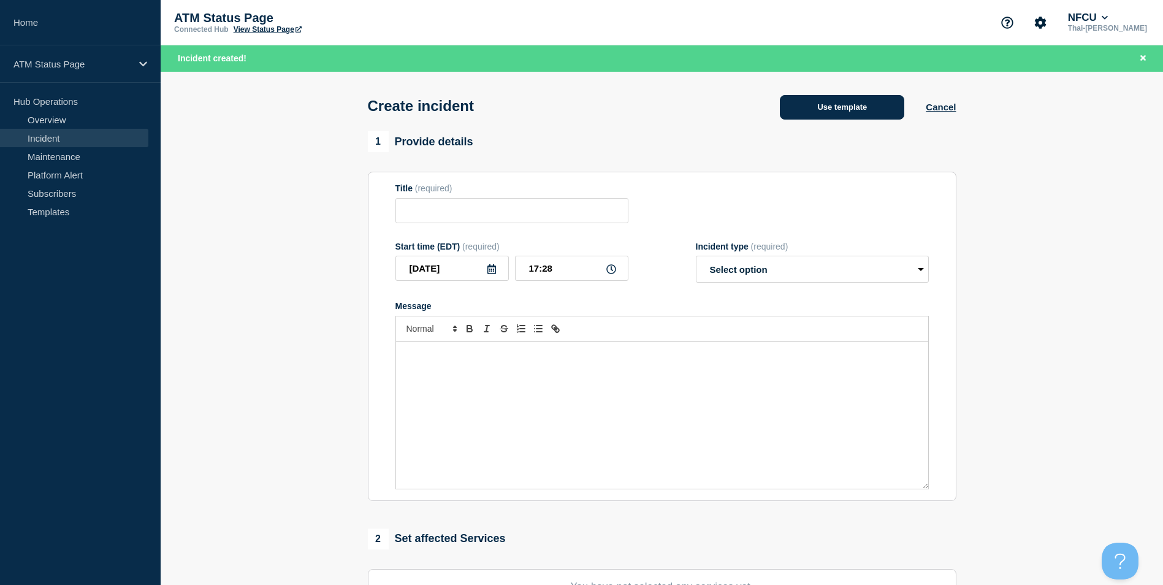
click at [819, 104] on button "Use template" at bounding box center [842, 107] width 125 height 25
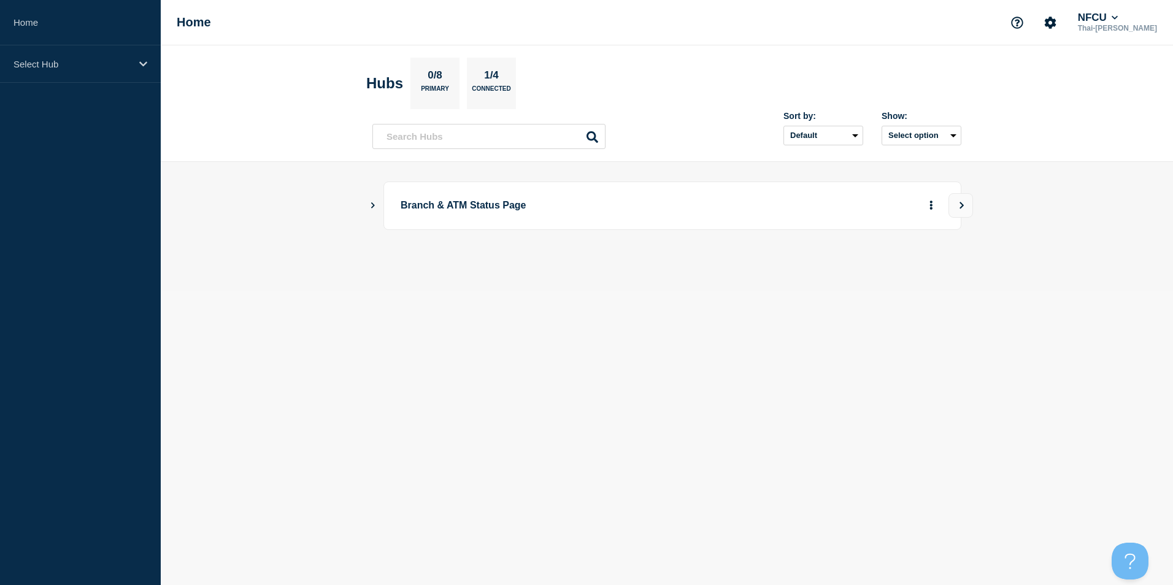
click at [773, 310] on body "Home Select Hub Home NFCU Thai-[PERSON_NAME] Hubs 0/8 Primary 1/4 Connected Sor…" at bounding box center [586, 292] width 1173 height 585
click at [138, 56] on div "Select Hub" at bounding box center [80, 63] width 161 height 37
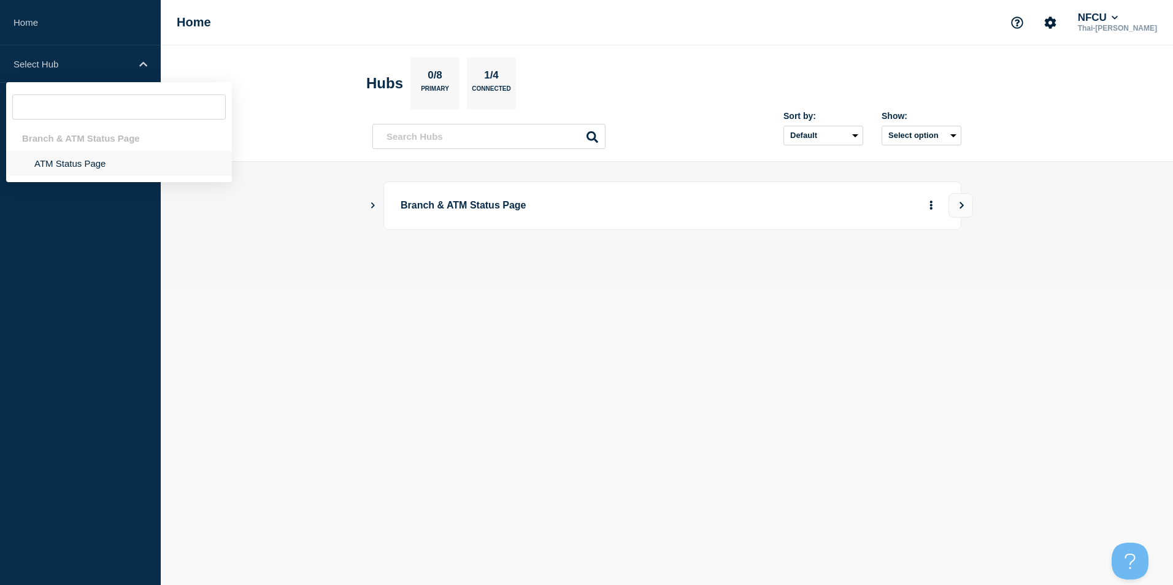
click at [71, 172] on li "ATM Status Page" at bounding box center [119, 163] width 226 height 25
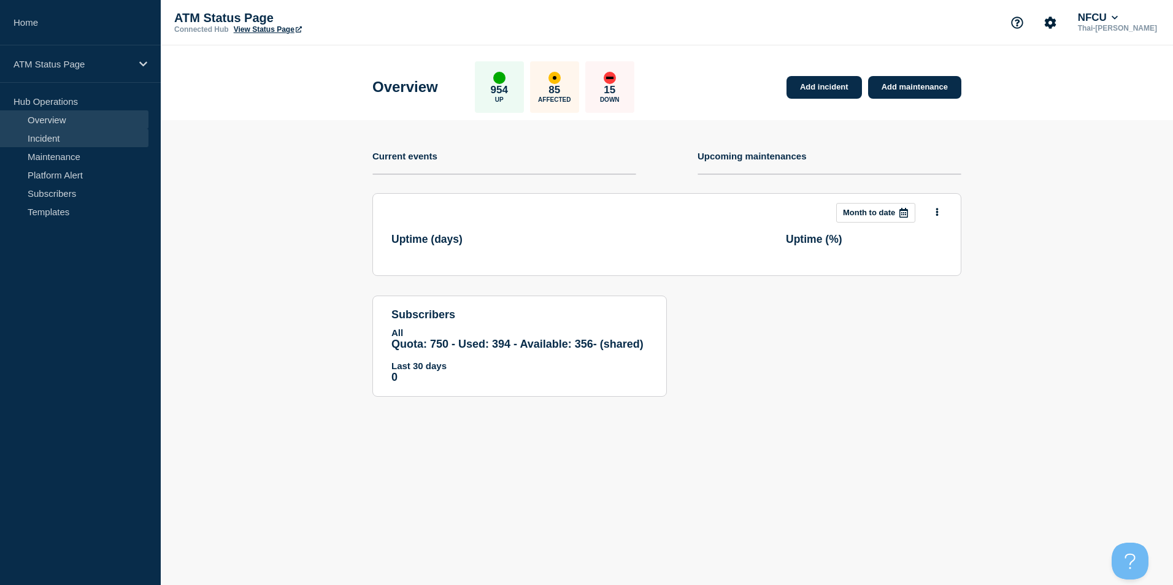
click at [45, 140] on link "Incident" at bounding box center [74, 138] width 148 height 18
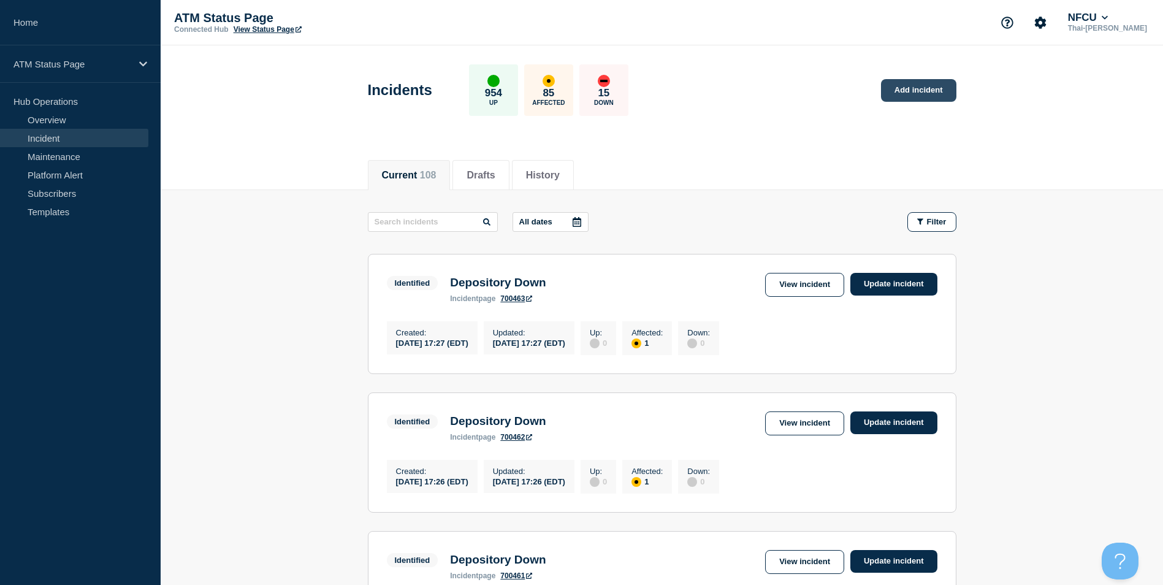
click at [907, 93] on link "Add incident" at bounding box center [918, 90] width 75 height 23
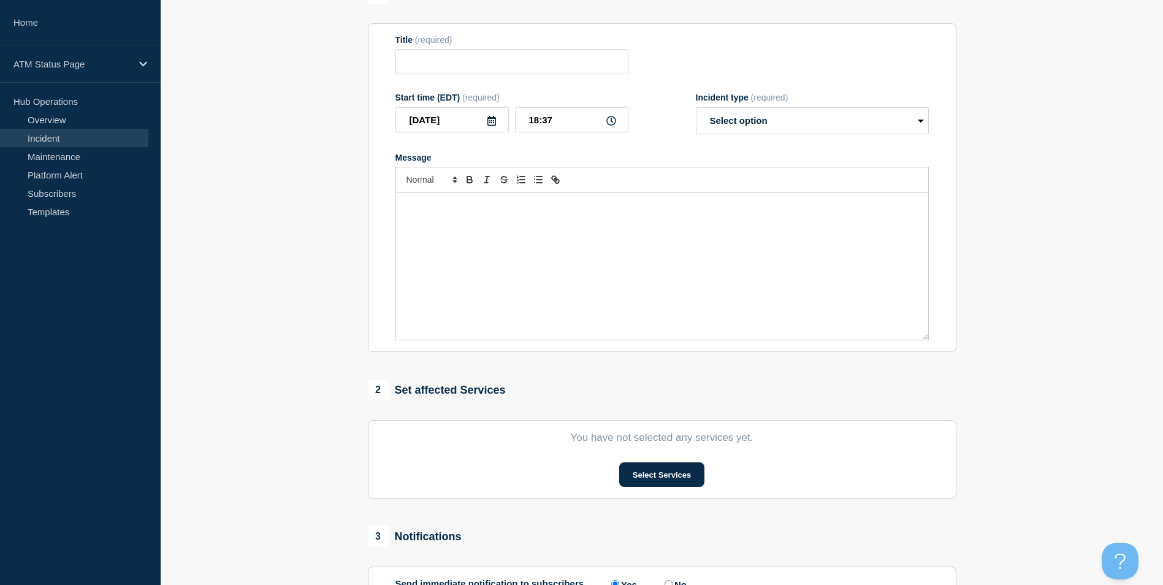
scroll to position [245, 0]
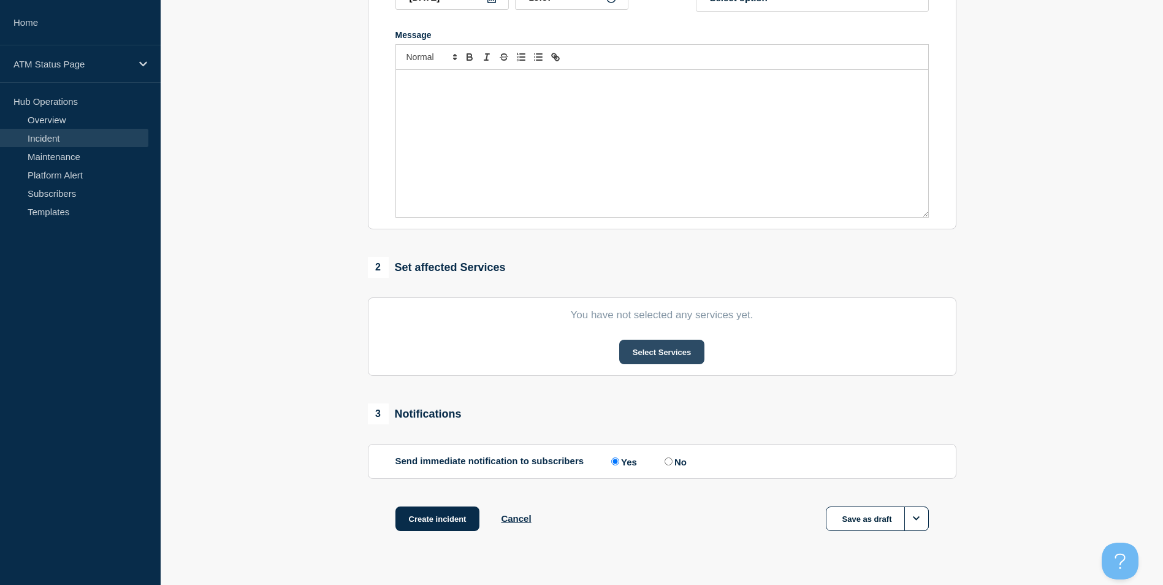
click at [670, 356] on button "Select Services" at bounding box center [661, 352] width 85 height 25
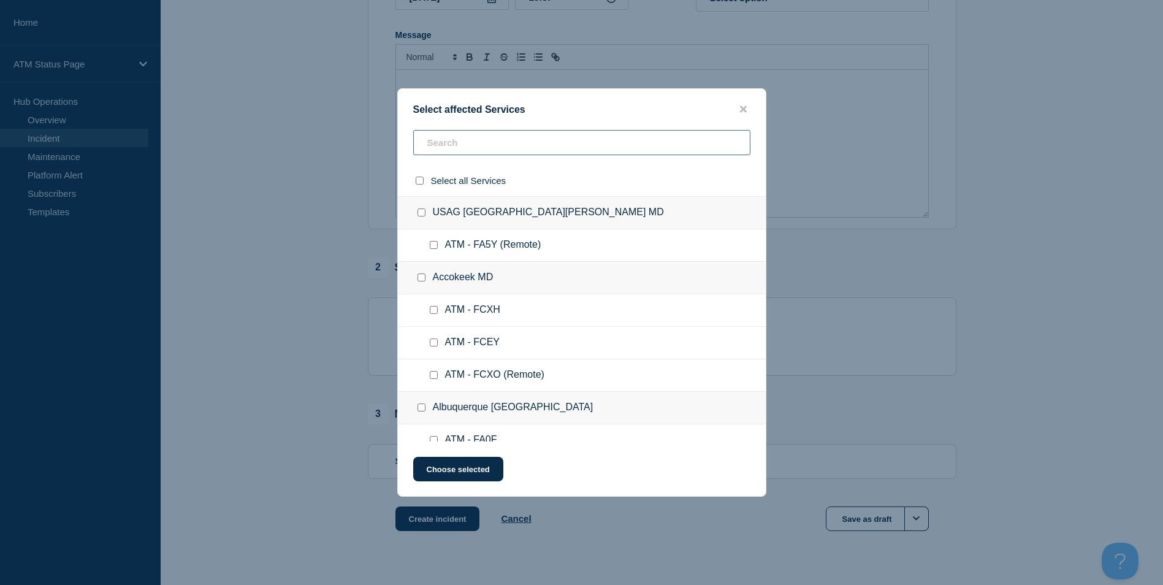
click at [468, 133] on input "text" at bounding box center [581, 142] width 337 height 25
click at [470, 139] on input "text" at bounding box center [581, 142] width 337 height 25
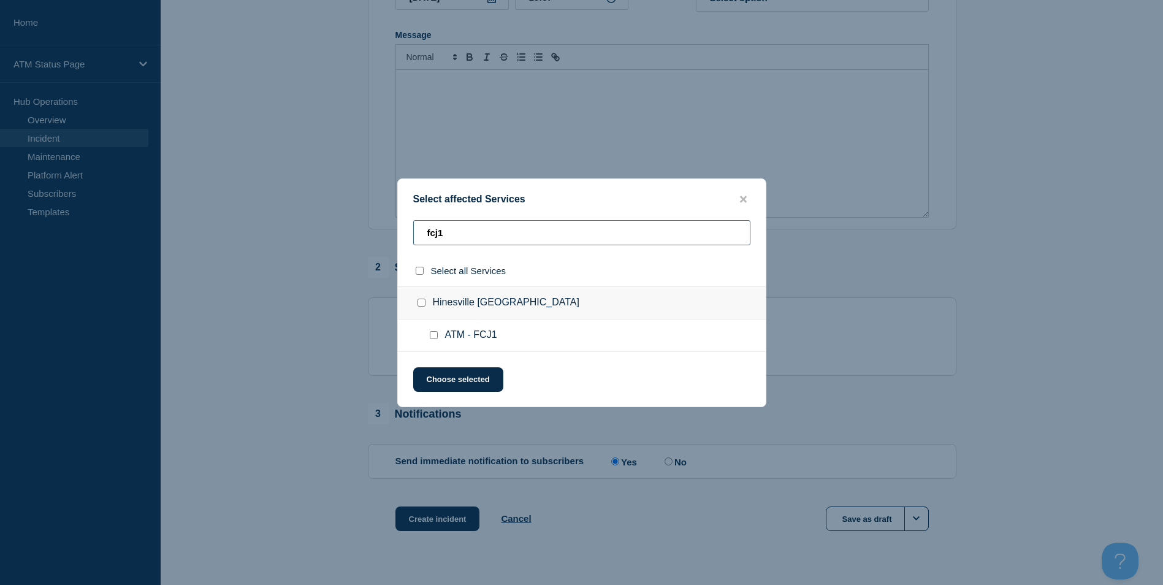
type input "fcj1"
click at [436, 335] on input "ATM - FCJ1 checkbox" at bounding box center [434, 335] width 8 height 8
checkbox input "true"
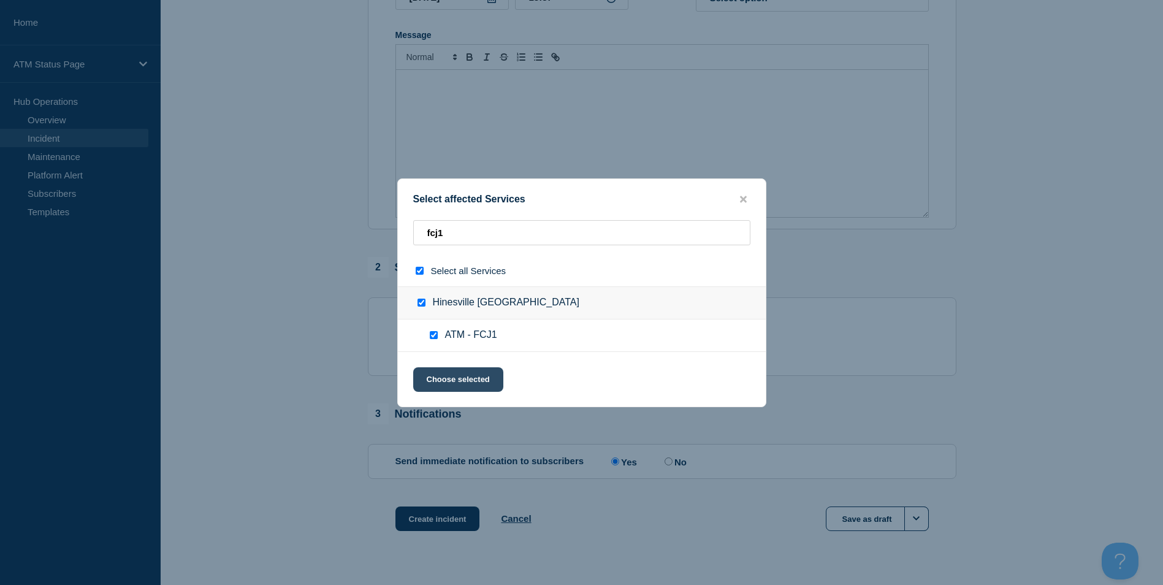
drag, startPoint x: 462, startPoint y: 375, endPoint x: 466, endPoint y: 381, distance: 7.2
click at [464, 378] on button "Choose selected" at bounding box center [458, 379] width 90 height 25
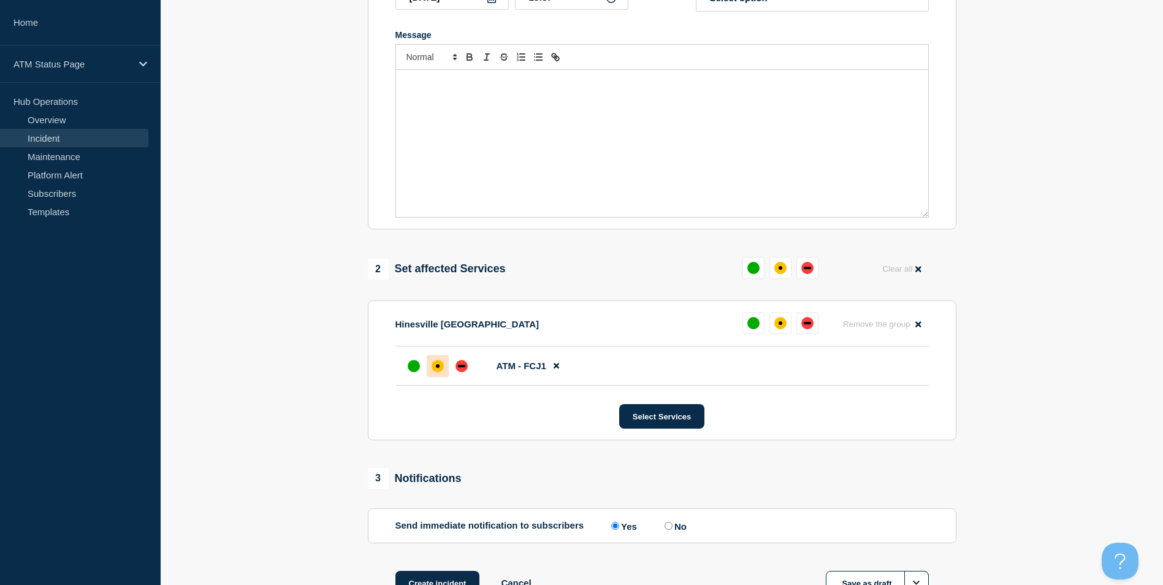
click at [437, 368] on div "affected" at bounding box center [438, 366] width 4 height 4
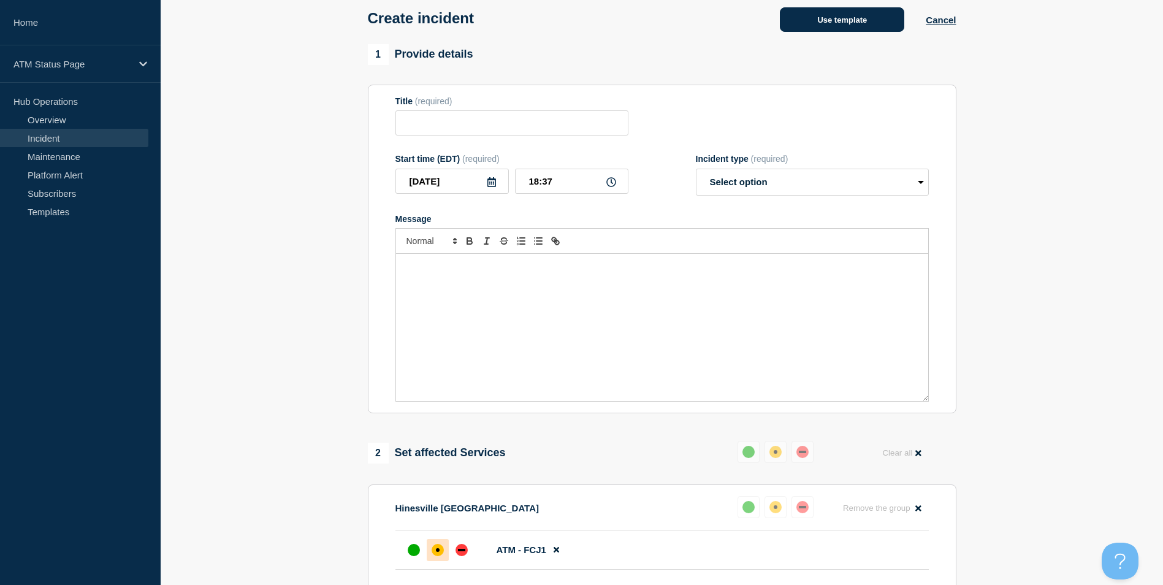
click at [864, 21] on button "Use template" at bounding box center [842, 19] width 125 height 25
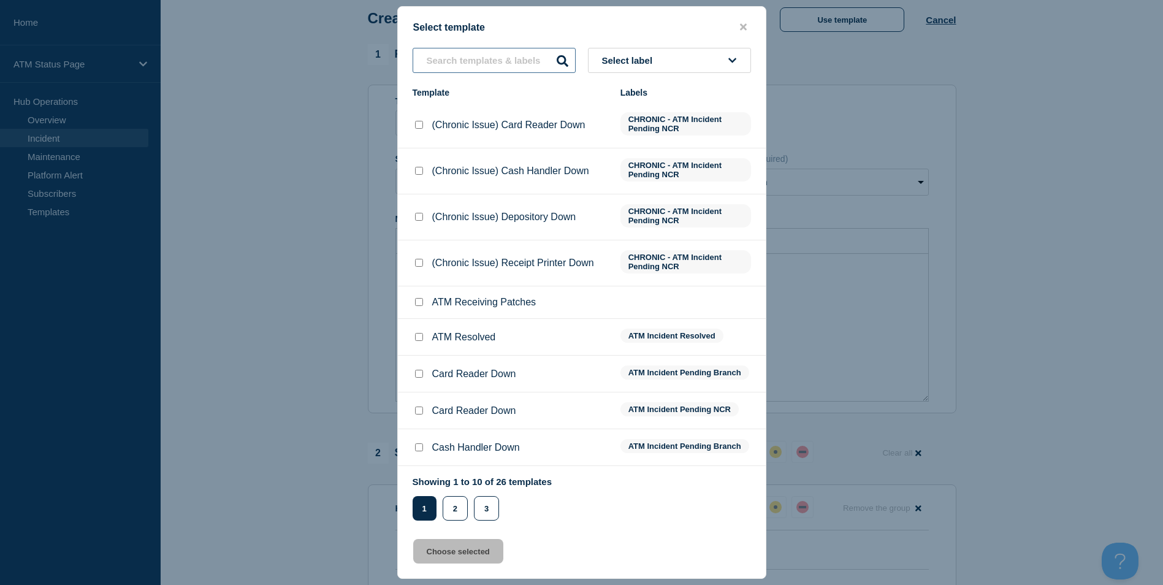
click at [454, 72] on input "text" at bounding box center [494, 60] width 163 height 25
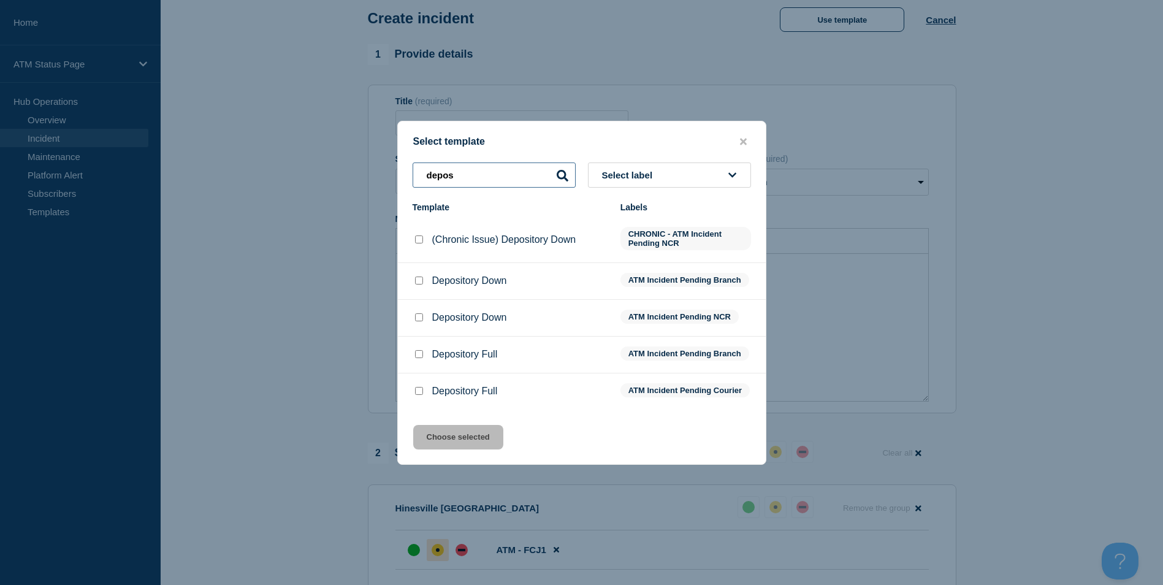
type input "depos"
click at [416, 278] on input "Depository Down checkbox" at bounding box center [419, 281] width 8 height 8
click at [417, 278] on input "Depository Down checkbox" at bounding box center [419, 281] width 8 height 8
click at [415, 283] on div at bounding box center [419, 281] width 12 height 12
click at [417, 279] on input "Depository Down checkbox" at bounding box center [419, 281] width 8 height 8
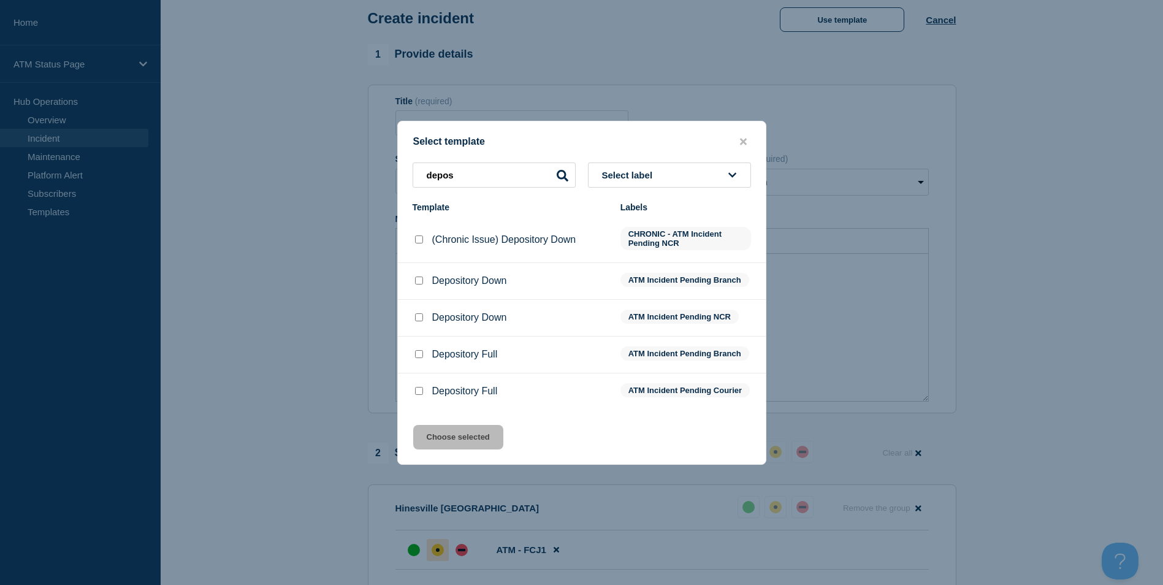
checkbox input "true"
click at [472, 450] on button "Choose selected" at bounding box center [458, 437] width 90 height 25
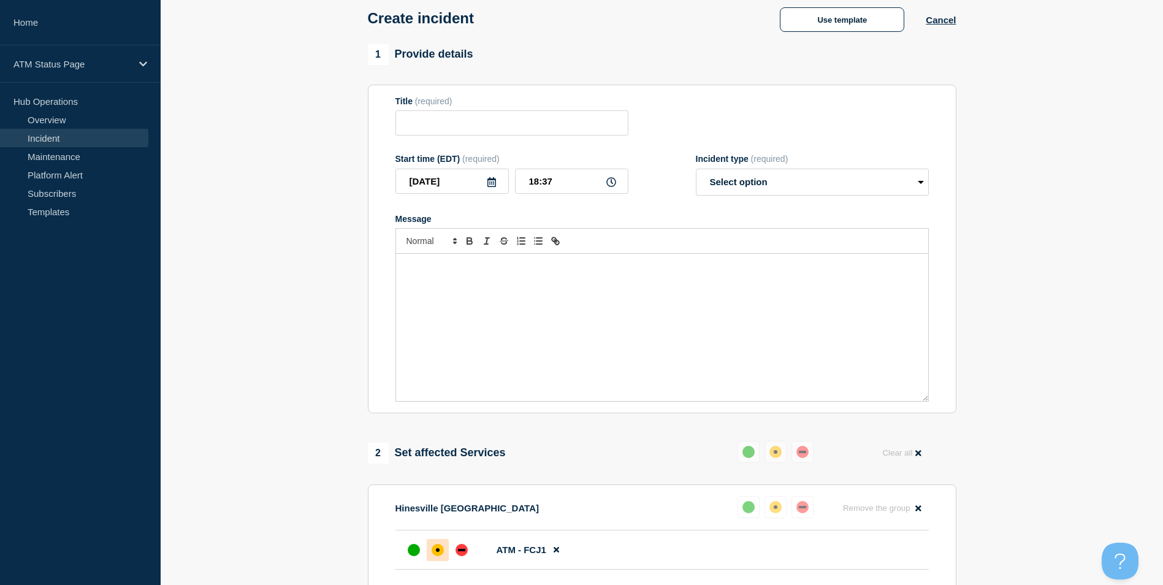
type input "Depository Down"
select select "identified"
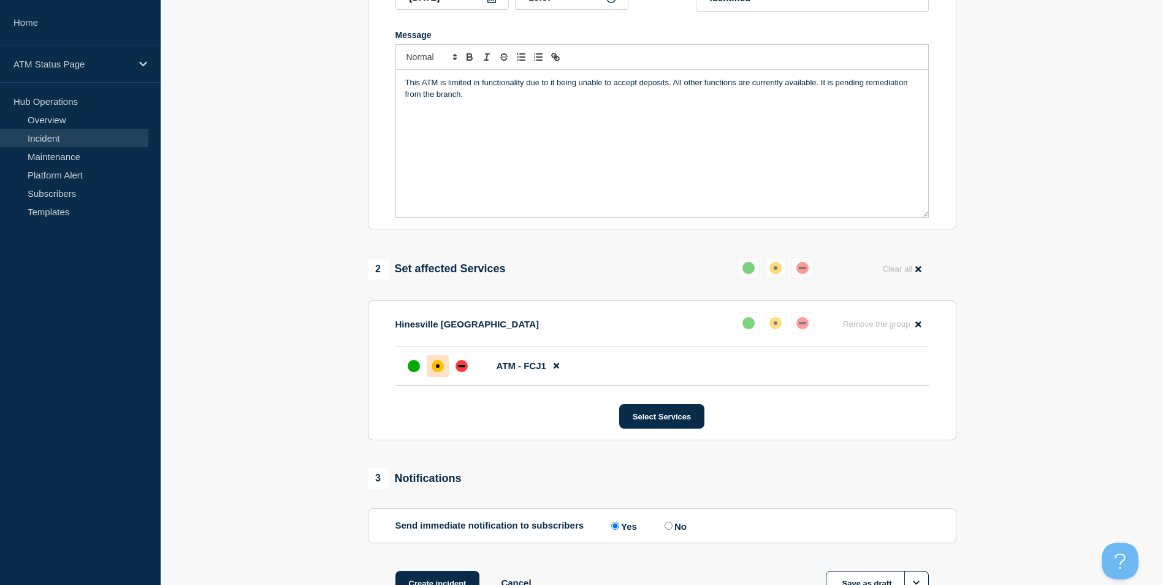
scroll to position [307, 0]
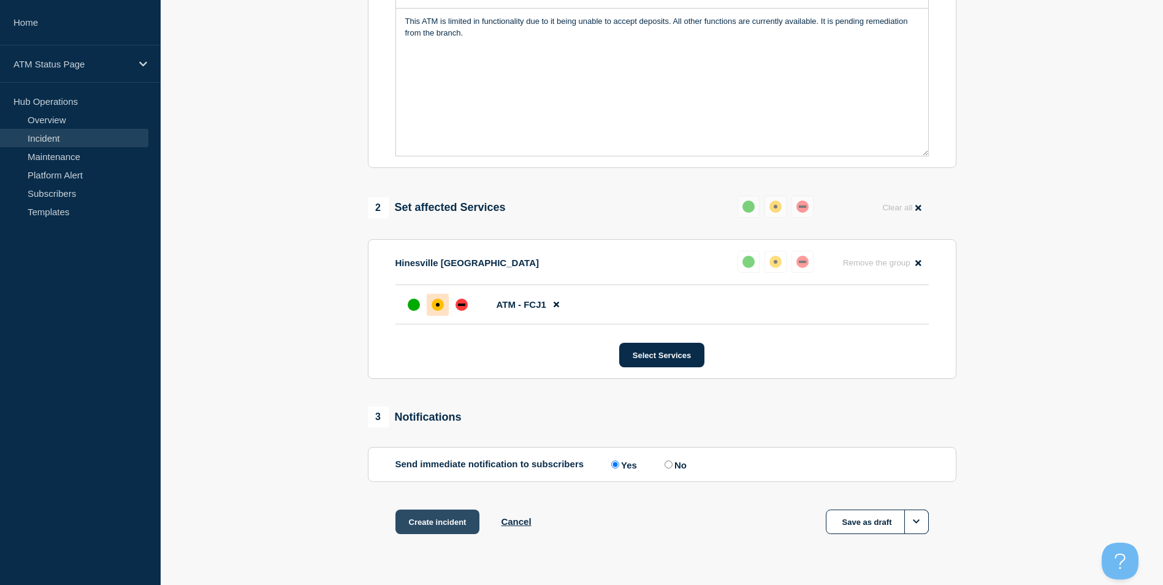
click at [424, 524] on button "Create incident" at bounding box center [438, 522] width 85 height 25
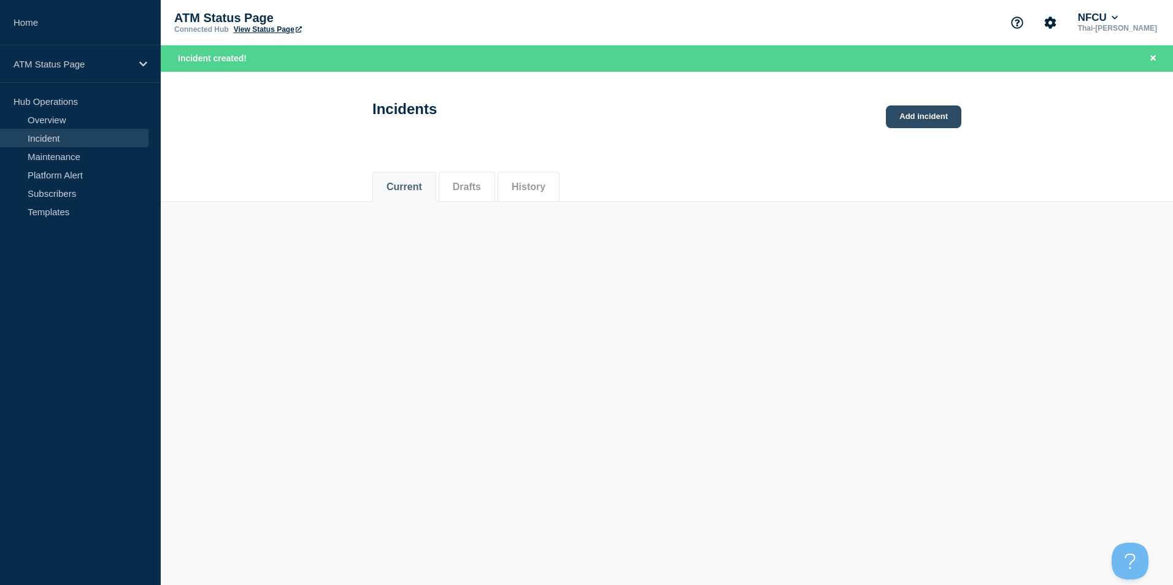
click at [916, 110] on link "Add incident" at bounding box center [923, 116] width 75 height 23
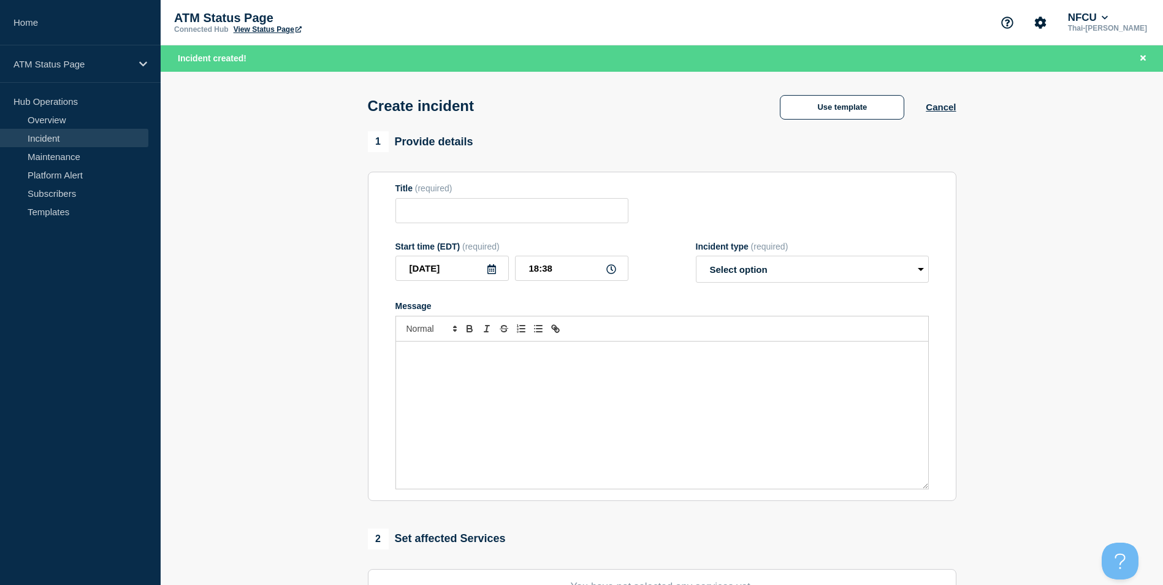
scroll to position [301, 0]
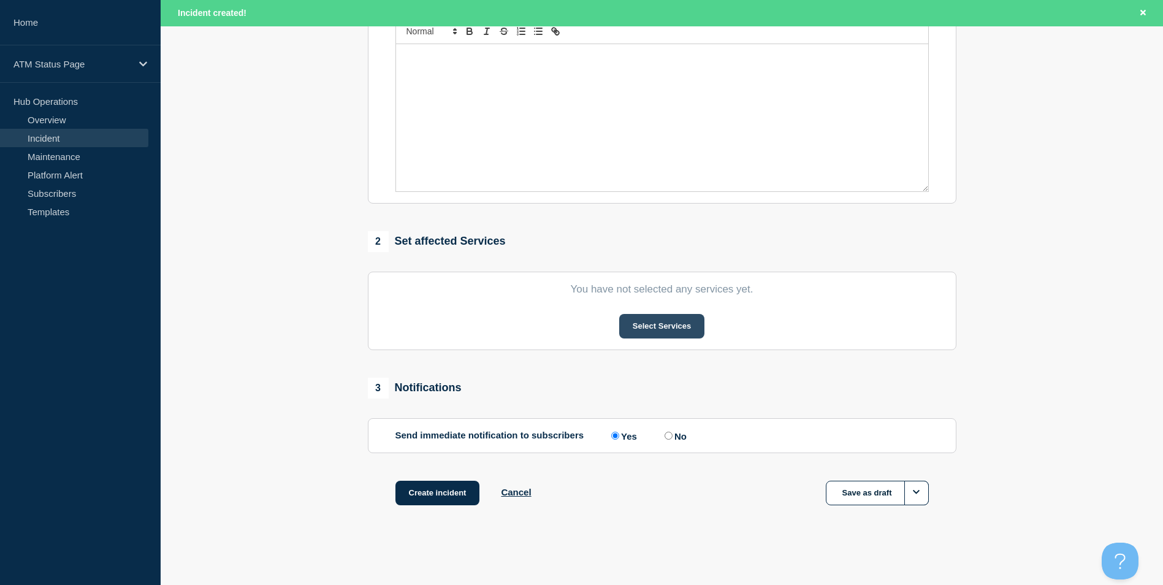
click at [657, 326] on button "Select Services" at bounding box center [661, 326] width 85 height 25
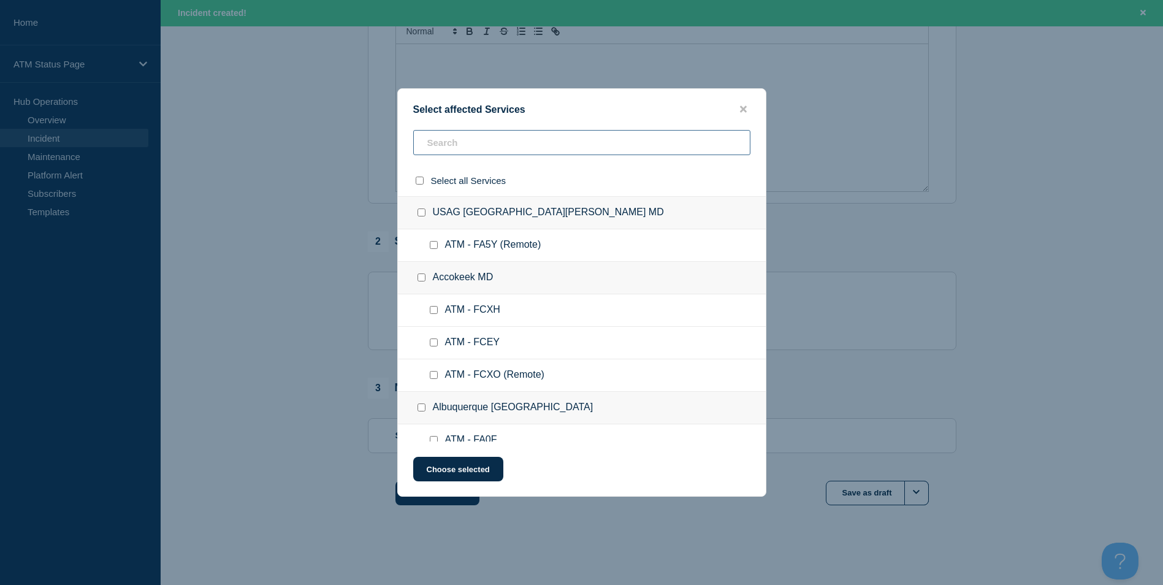
click at [481, 140] on input "text" at bounding box center [581, 142] width 337 height 25
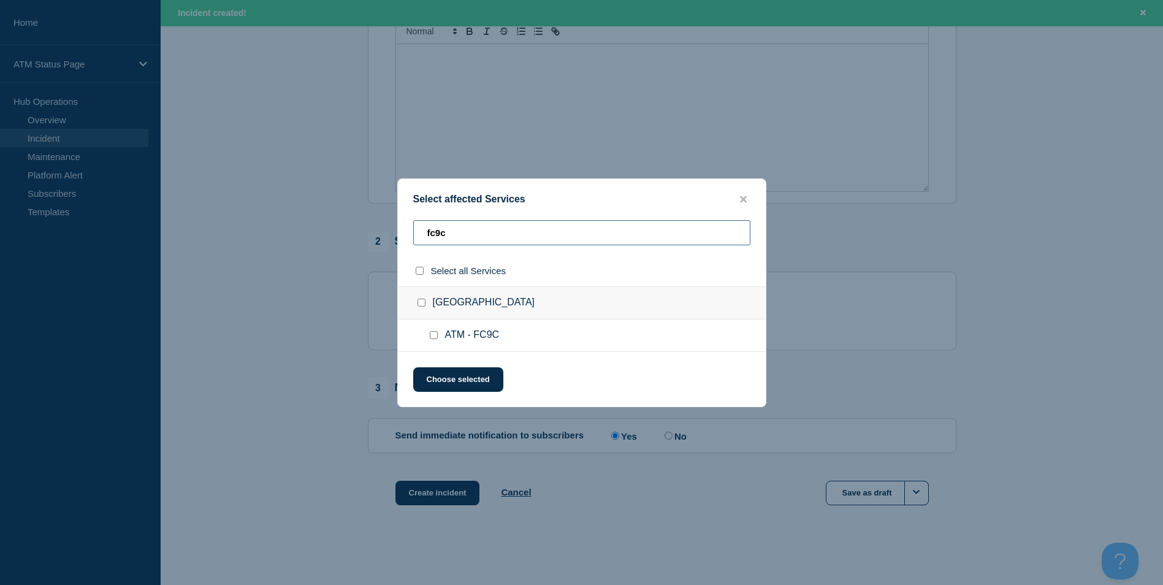
type input "fc9c"
click at [435, 339] on input "ATM - FC9C checkbox" at bounding box center [434, 335] width 8 height 8
checkbox input "true"
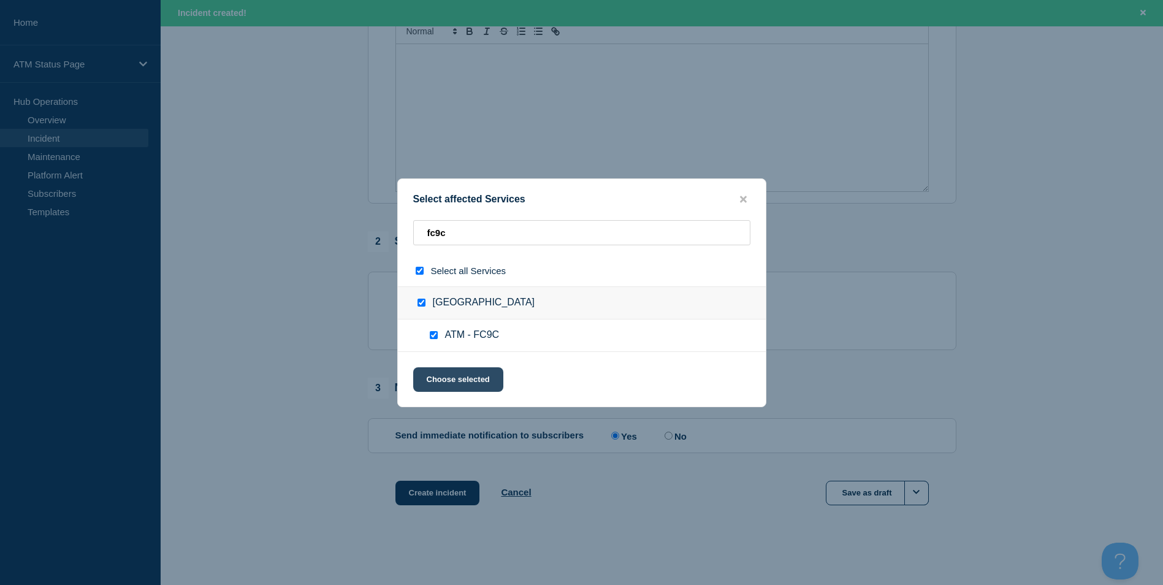
click at [443, 380] on button "Choose selected" at bounding box center [458, 379] width 90 height 25
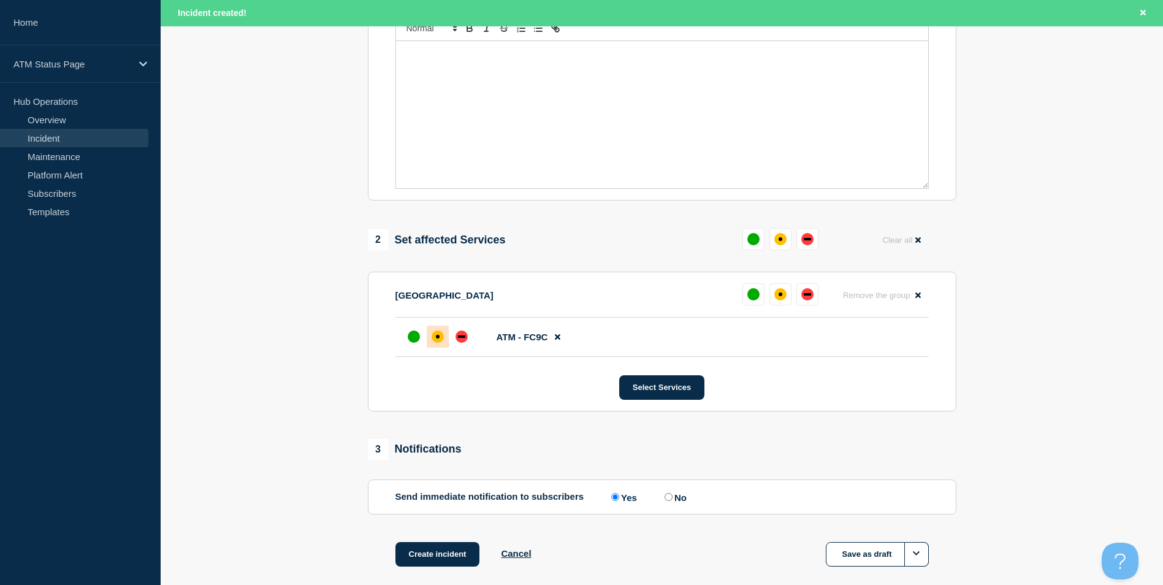
click at [437, 329] on div at bounding box center [438, 337] width 22 height 22
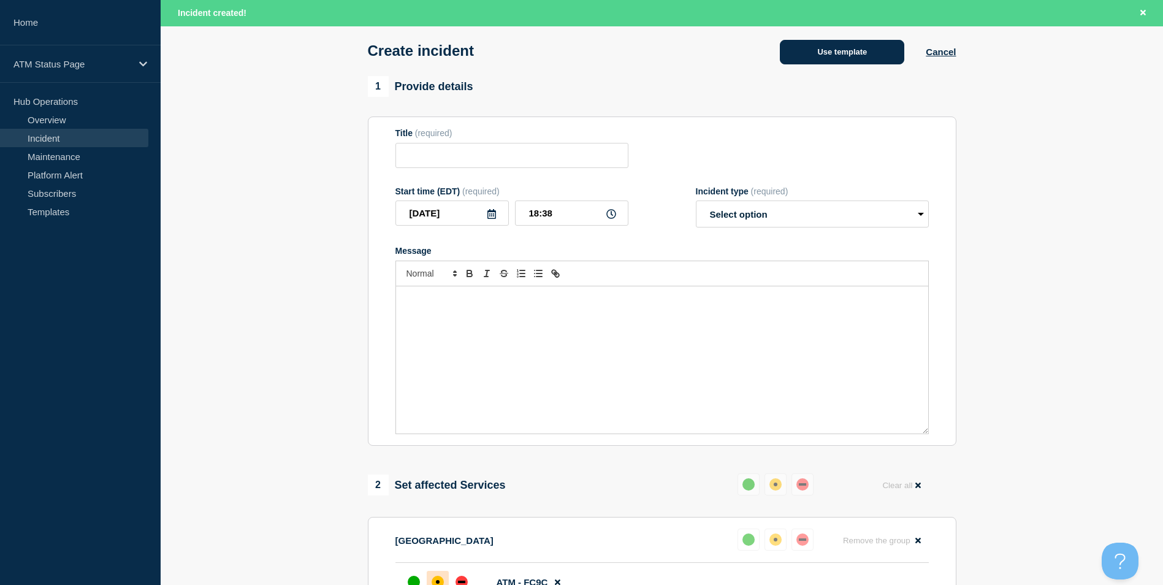
click at [821, 61] on button "Use template" at bounding box center [842, 52] width 125 height 25
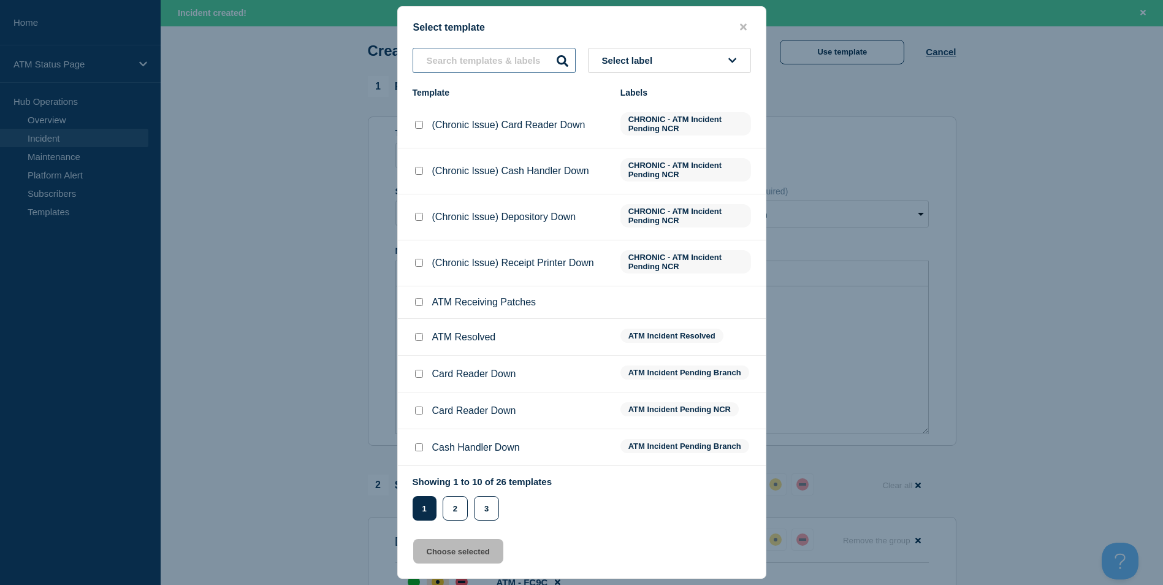
click at [481, 68] on input "text" at bounding box center [494, 60] width 163 height 25
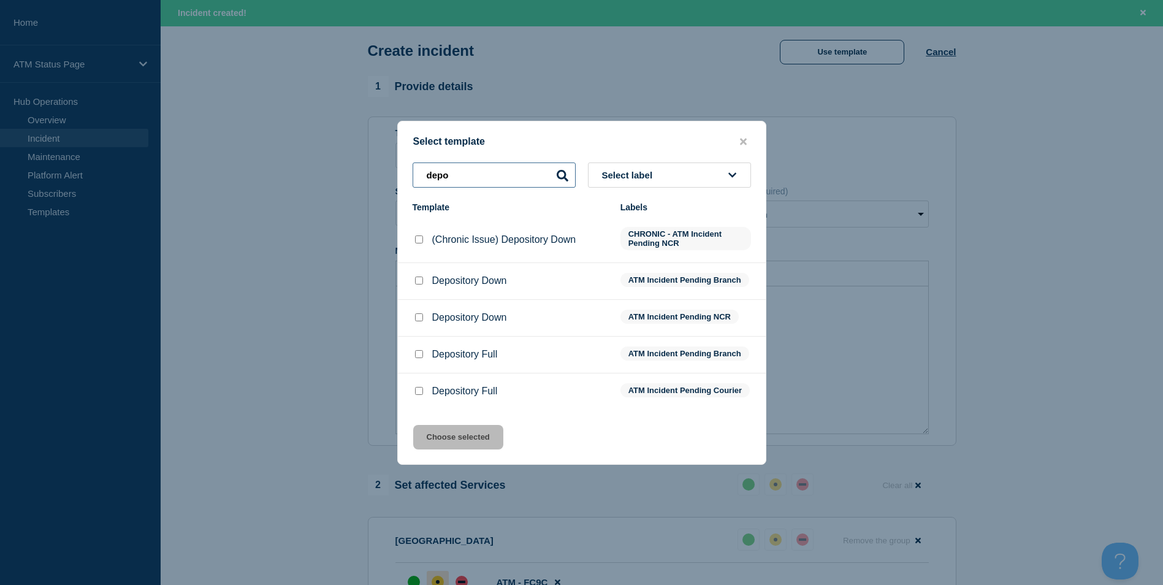
type input "depo"
click at [415, 277] on input "Depository Down checkbox" at bounding box center [419, 281] width 8 height 8
checkbox input "true"
click at [458, 444] on button "Choose selected" at bounding box center [458, 437] width 90 height 25
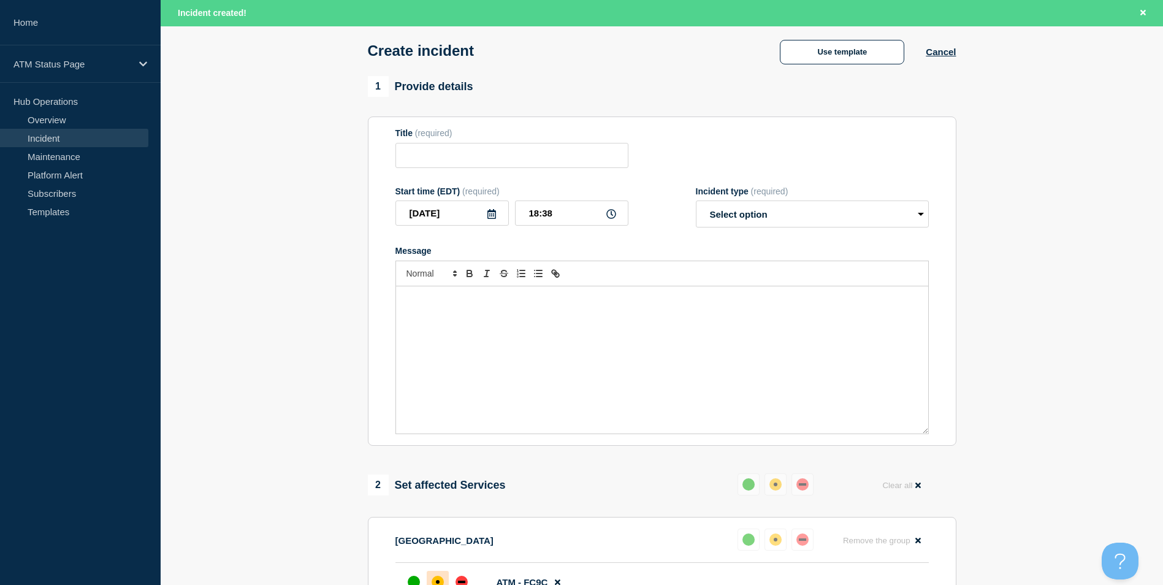
type input "Depository Down"
select select "identified"
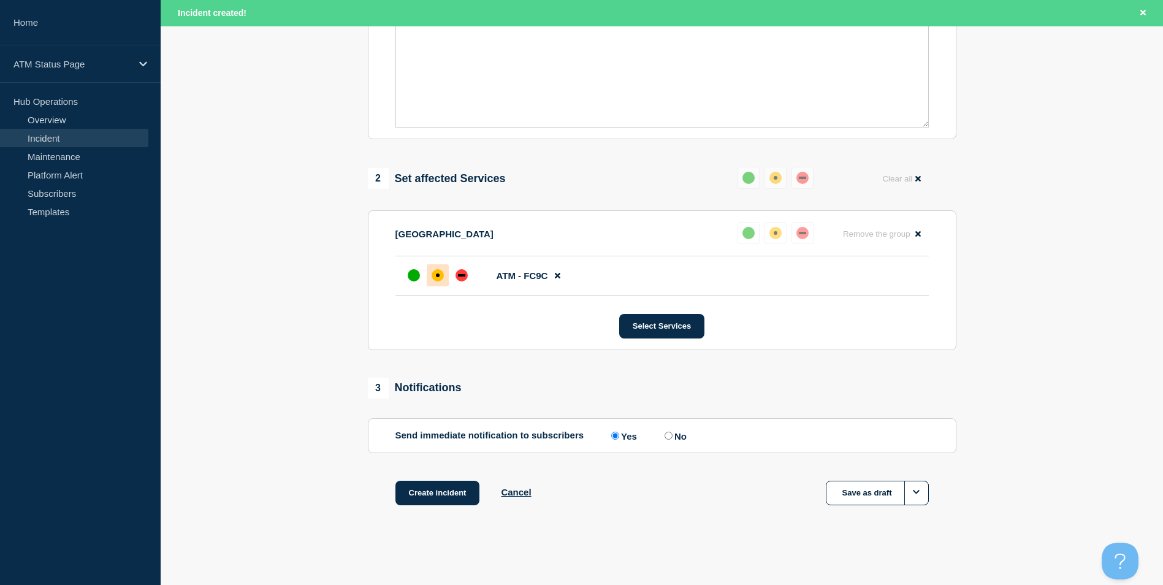
scroll to position [365, 0]
click at [454, 496] on button "Create incident" at bounding box center [438, 493] width 85 height 25
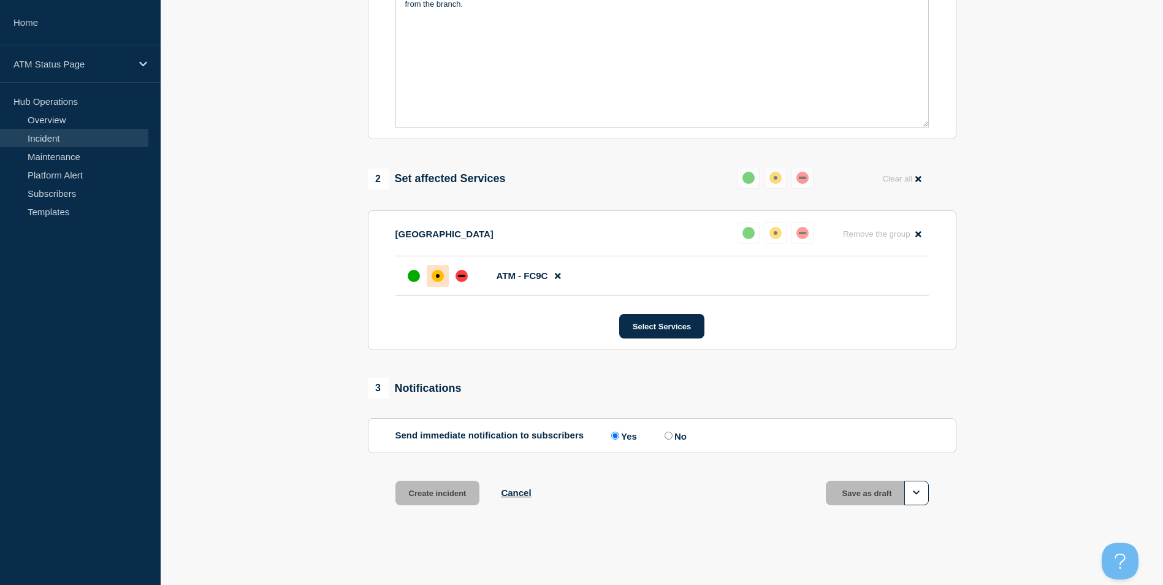
scroll to position [339, 0]
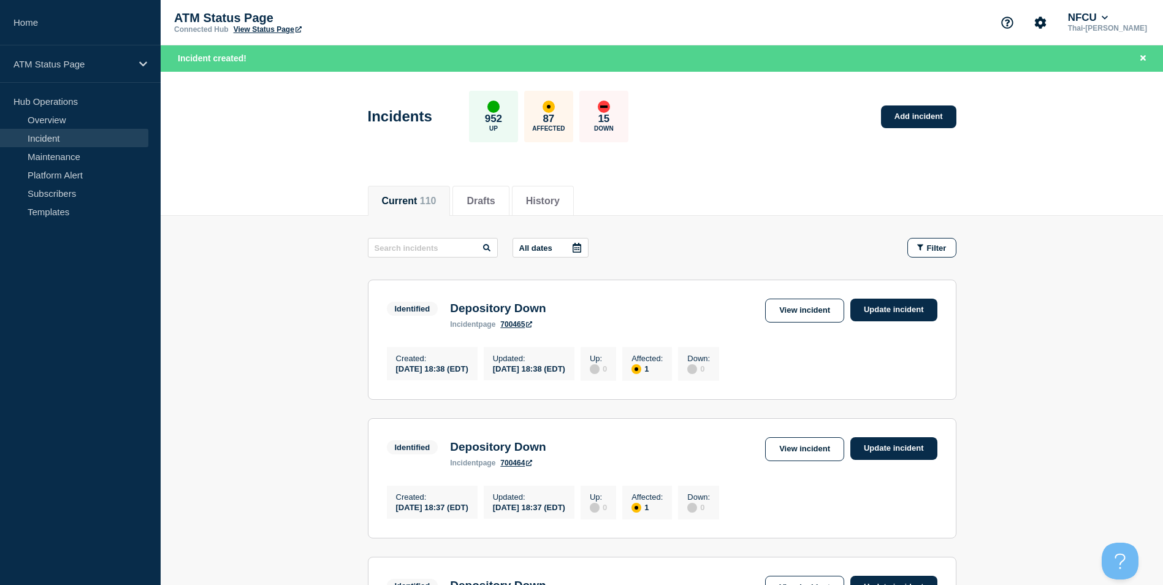
click at [961, 135] on div "Incidents 952 Up 87 Affected 15 Down Add incident" at bounding box center [662, 112] width 616 height 75
click at [926, 125] on link "Add incident" at bounding box center [918, 116] width 75 height 23
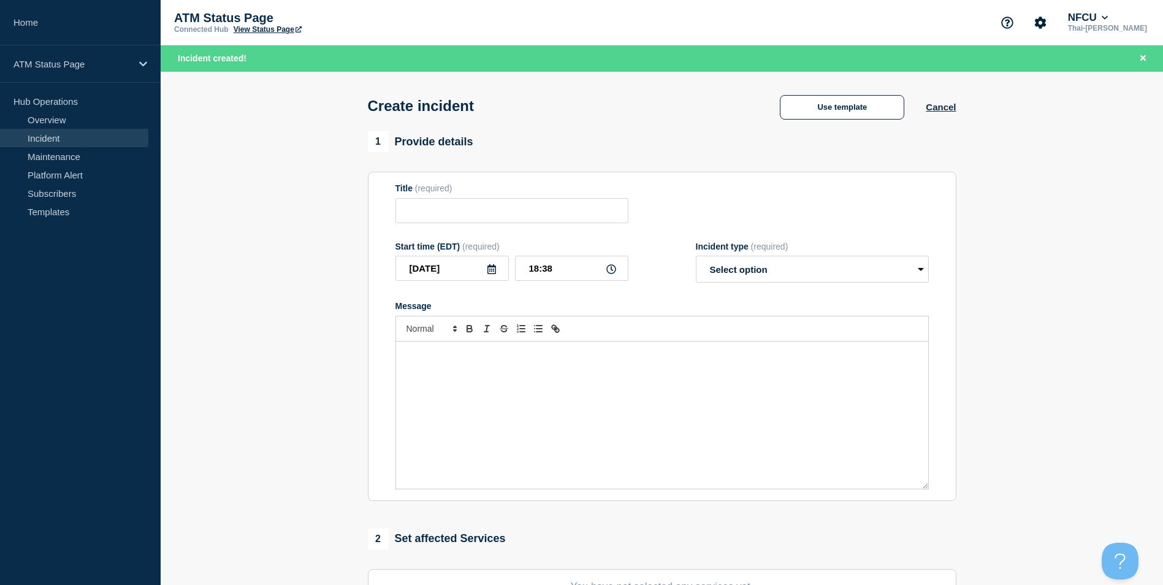
scroll to position [301, 0]
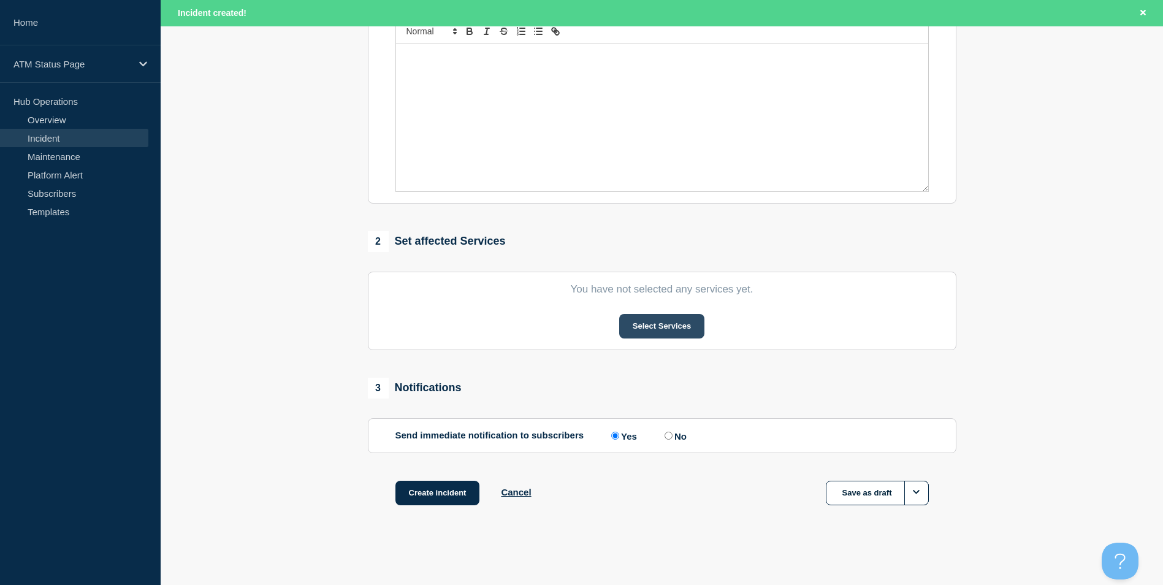
click at [656, 315] on button "Select Services" at bounding box center [661, 326] width 85 height 25
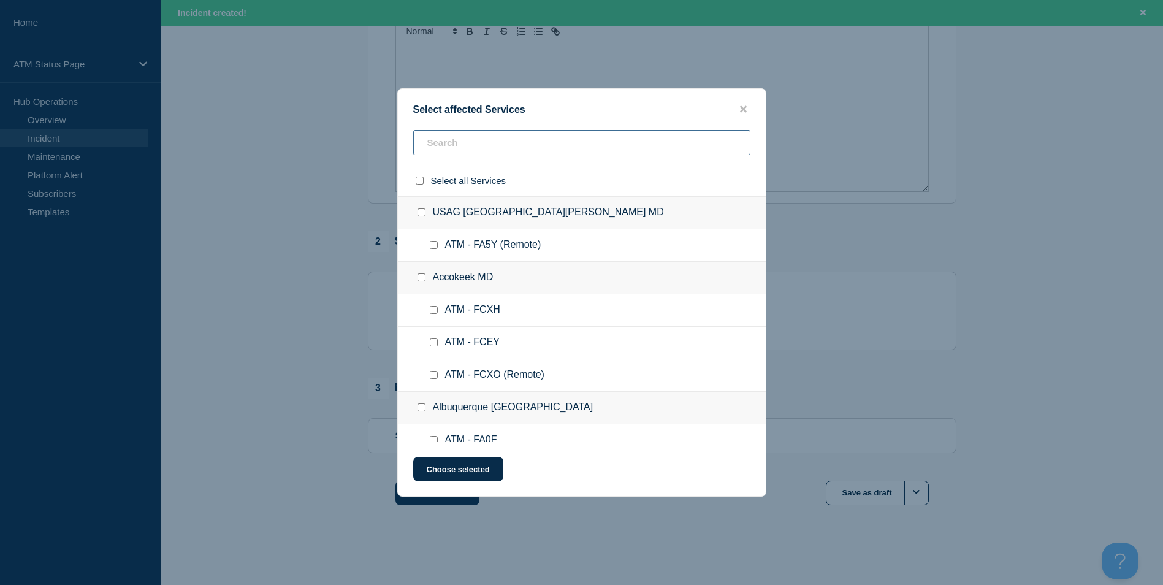
click at [504, 145] on input "text" at bounding box center [581, 142] width 337 height 25
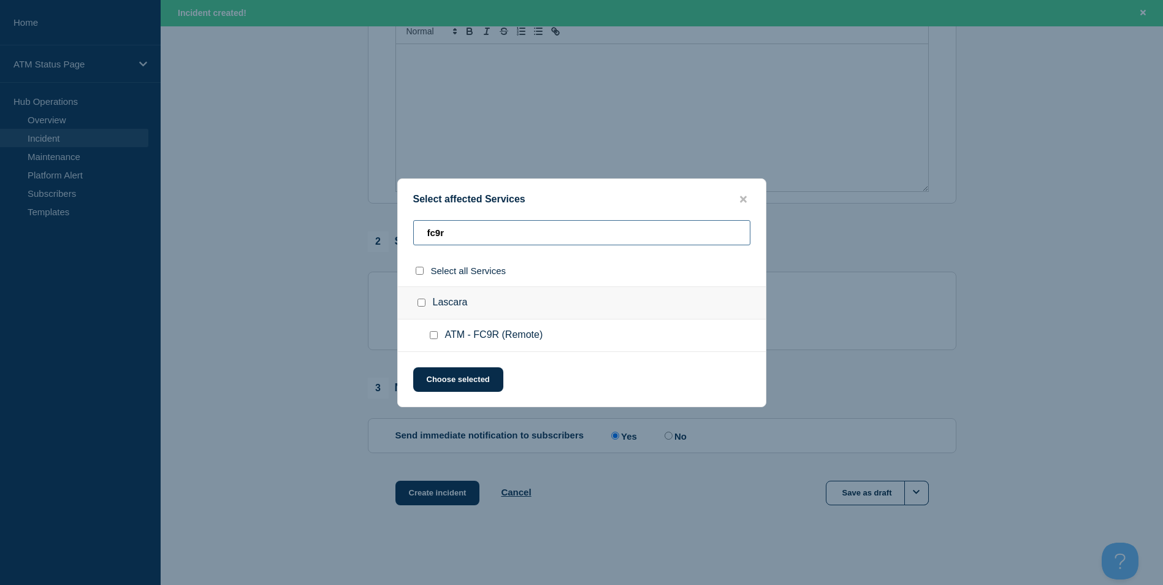
type input "fc9r"
click at [434, 339] on input "ATM - FC9R (Remote) checkbox" at bounding box center [434, 335] width 8 height 8
checkbox input "true"
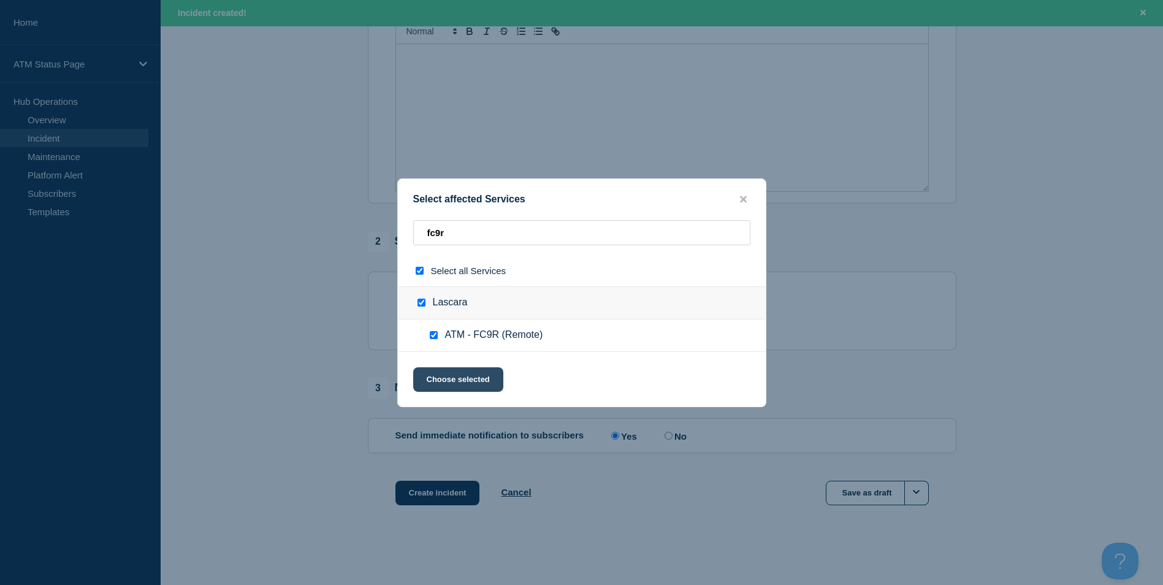
click at [453, 373] on button "Choose selected" at bounding box center [458, 379] width 90 height 25
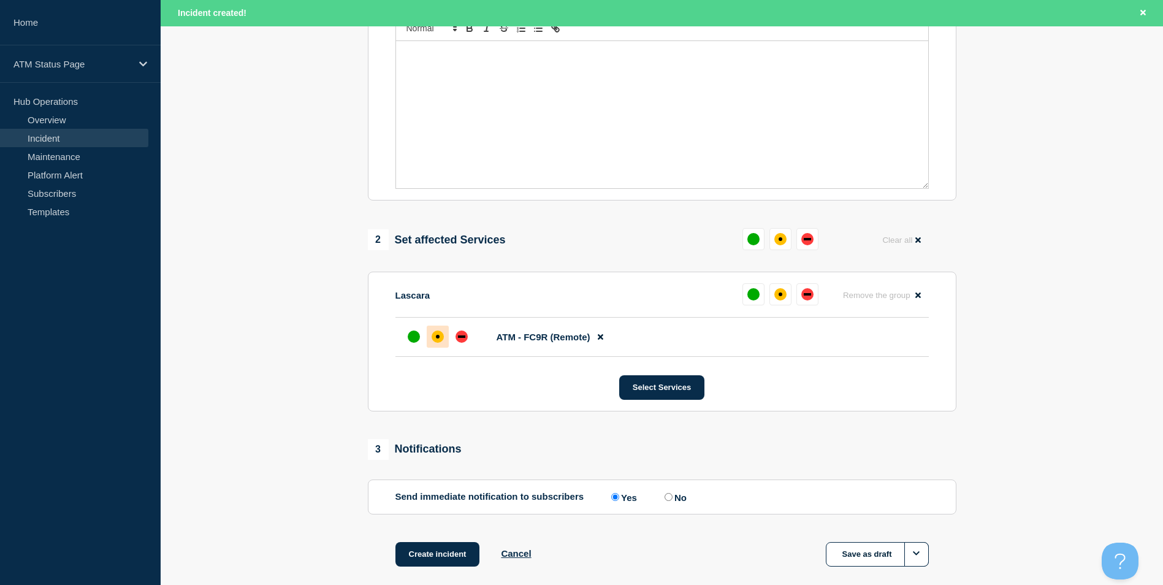
click at [439, 337] on div "affected" at bounding box center [438, 337] width 12 height 12
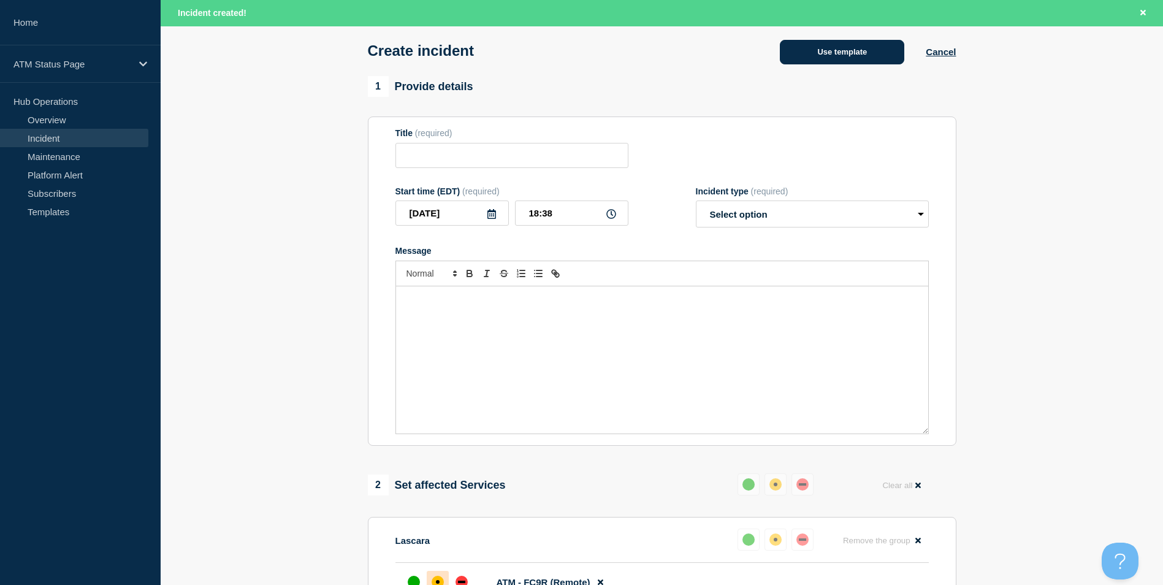
click at [848, 60] on button "Use template" at bounding box center [842, 52] width 125 height 25
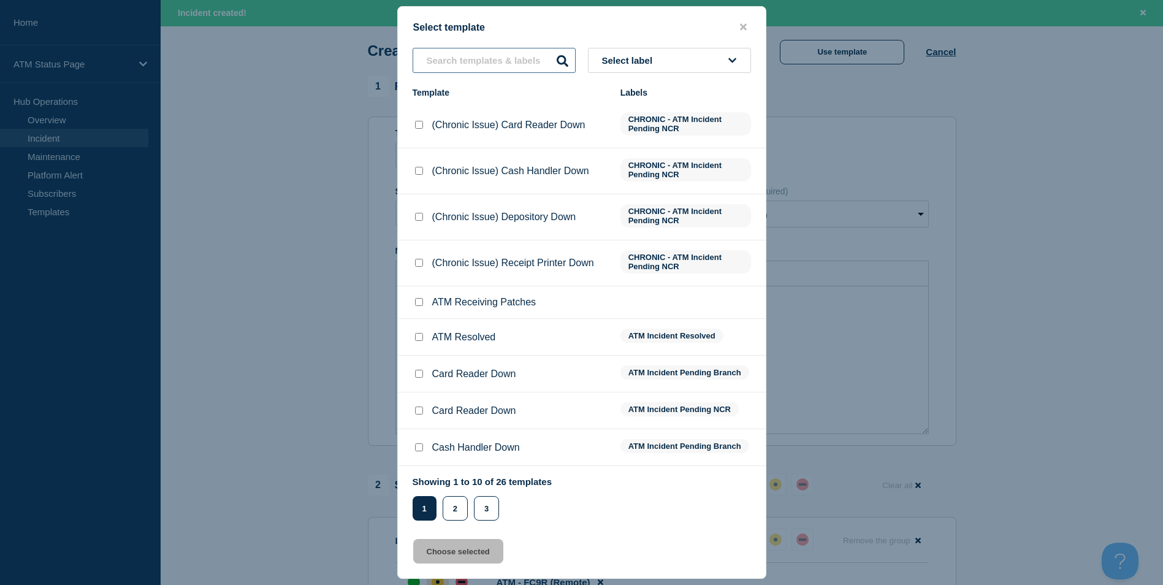
click at [475, 56] on input "text" at bounding box center [494, 60] width 163 height 25
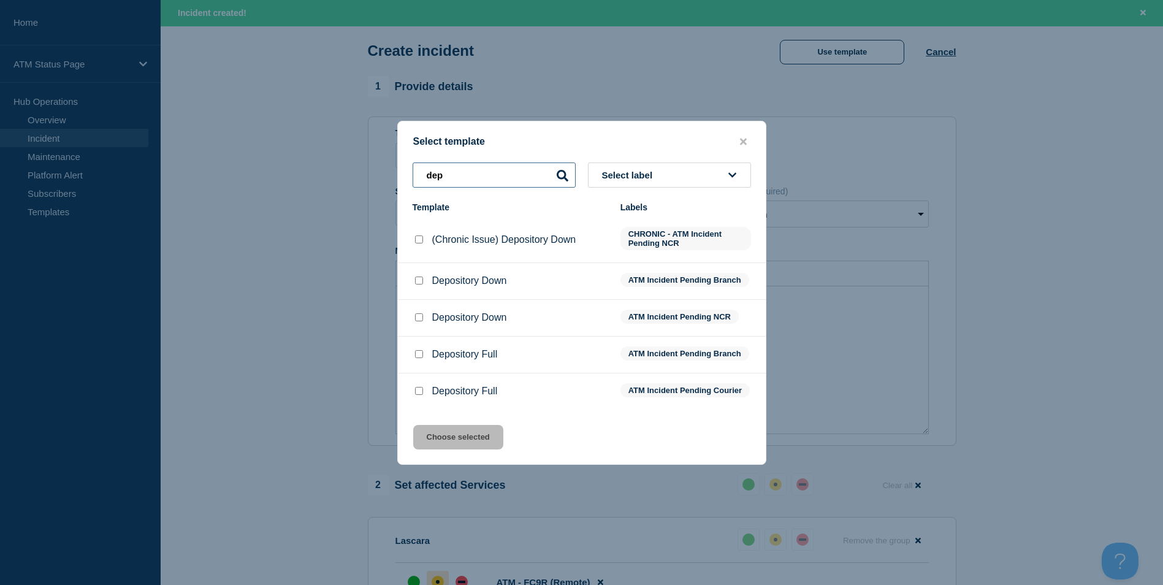
type input "dep"
click at [418, 318] on input "Depository Down checkbox" at bounding box center [419, 317] width 8 height 8
checkbox input "true"
click at [494, 447] on button "Choose selected" at bounding box center [458, 437] width 90 height 25
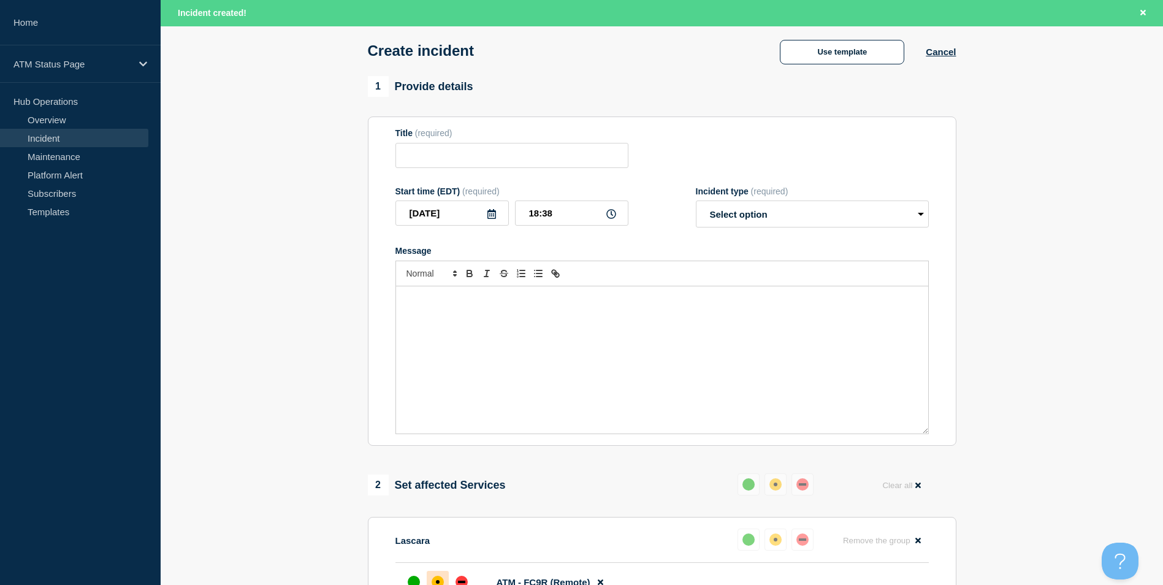
type input "Depository Down"
select select "identified"
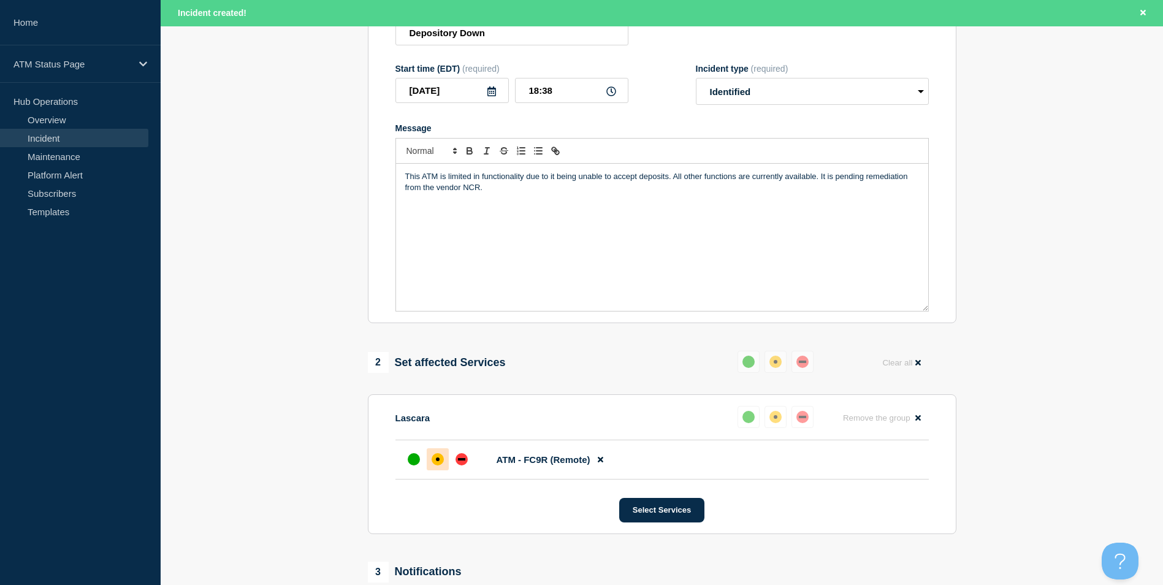
scroll to position [362, 0]
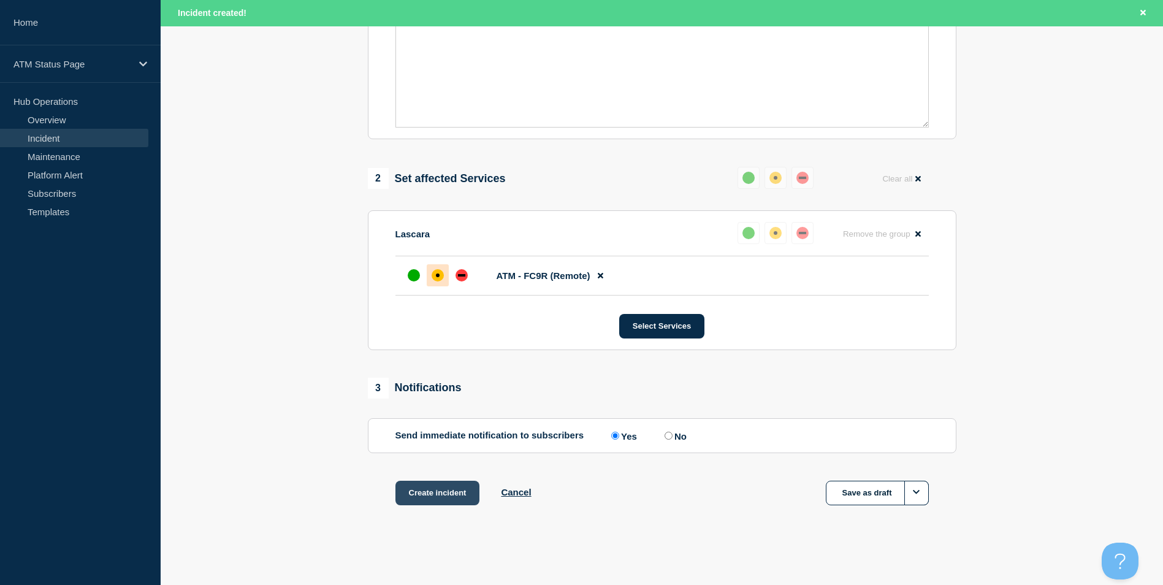
click at [456, 488] on button "Create incident" at bounding box center [438, 493] width 85 height 25
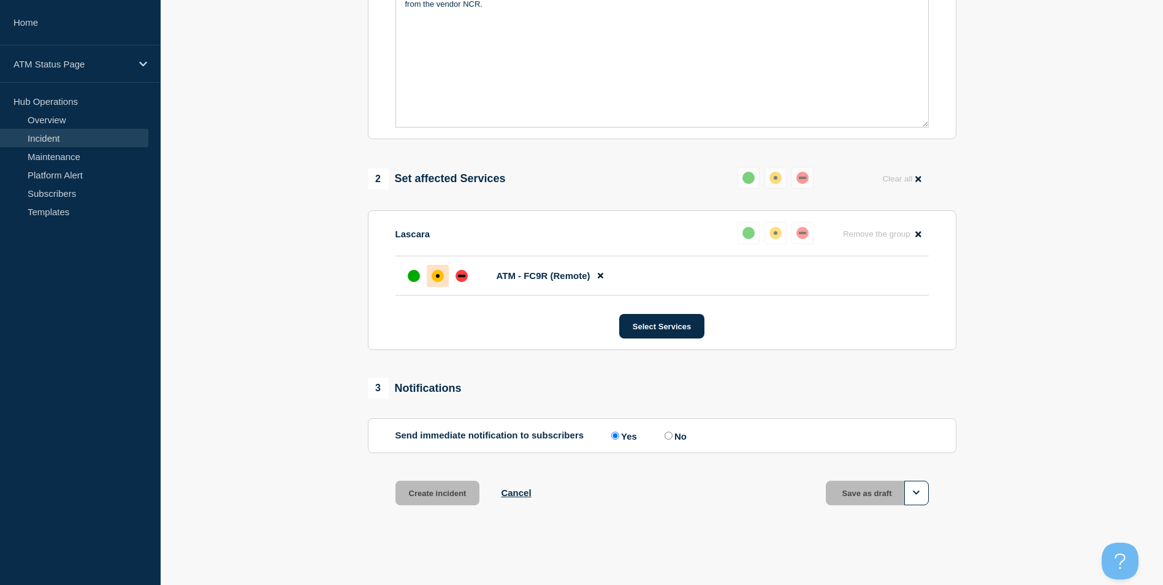
scroll to position [335, 0]
